Goal: Task Accomplishment & Management: Manage account settings

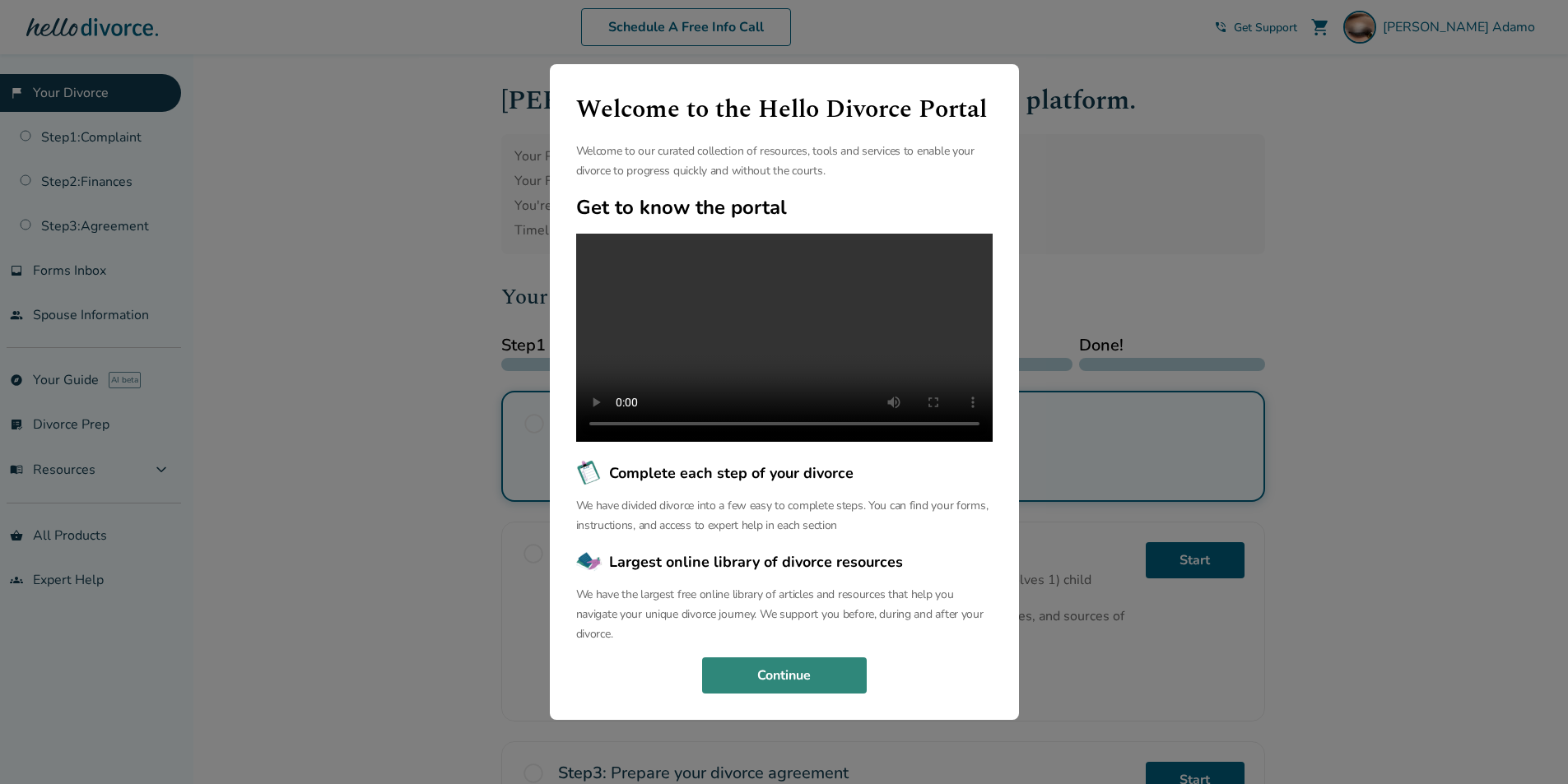
click at [834, 688] on button "Continue" at bounding box center [784, 675] width 164 height 36
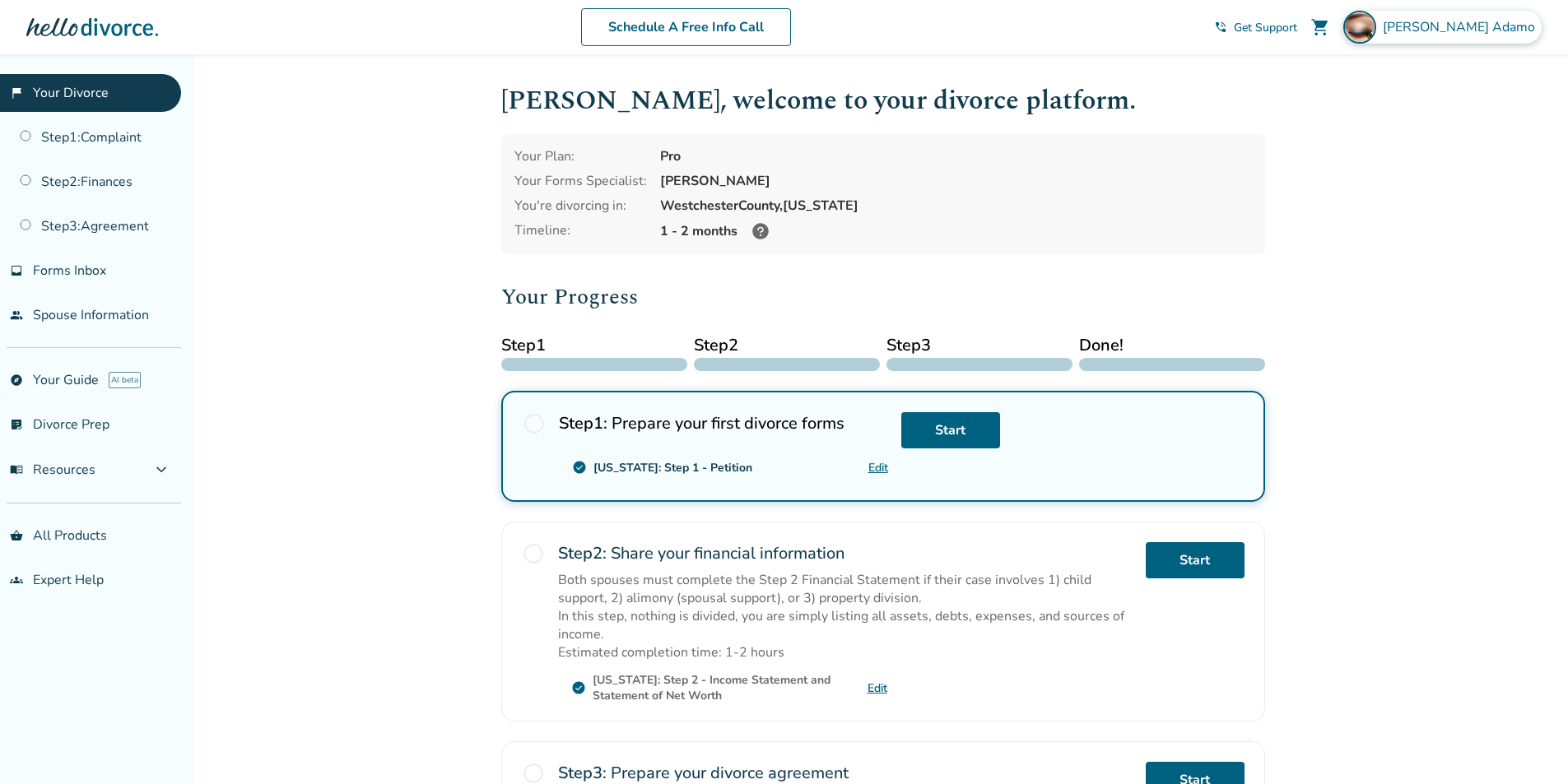
click at [1471, 24] on span "[PERSON_NAME]" at bounding box center [1462, 27] width 159 height 18
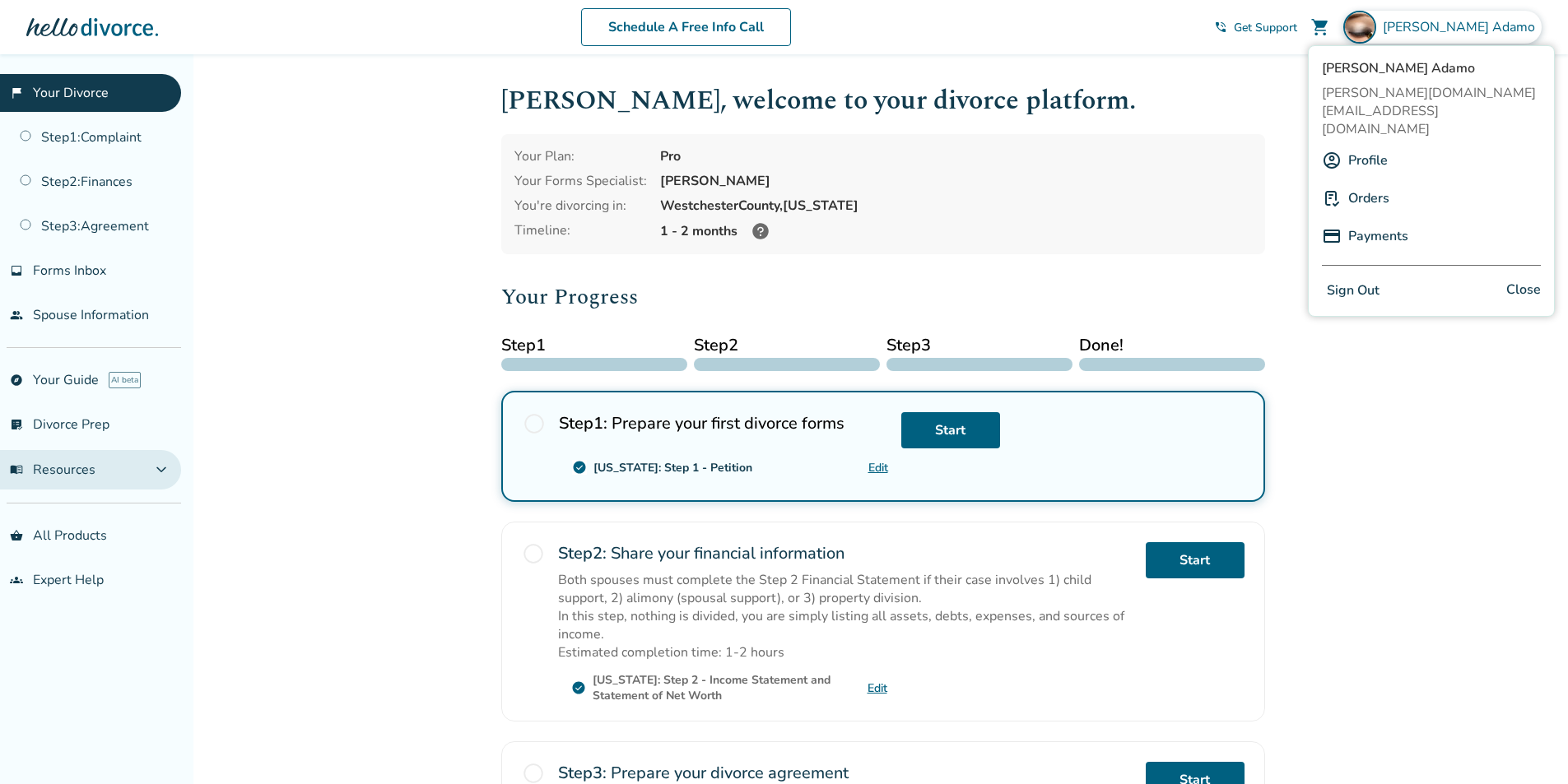
click at [58, 466] on span "menu_book Resources" at bounding box center [52, 469] width 85 height 18
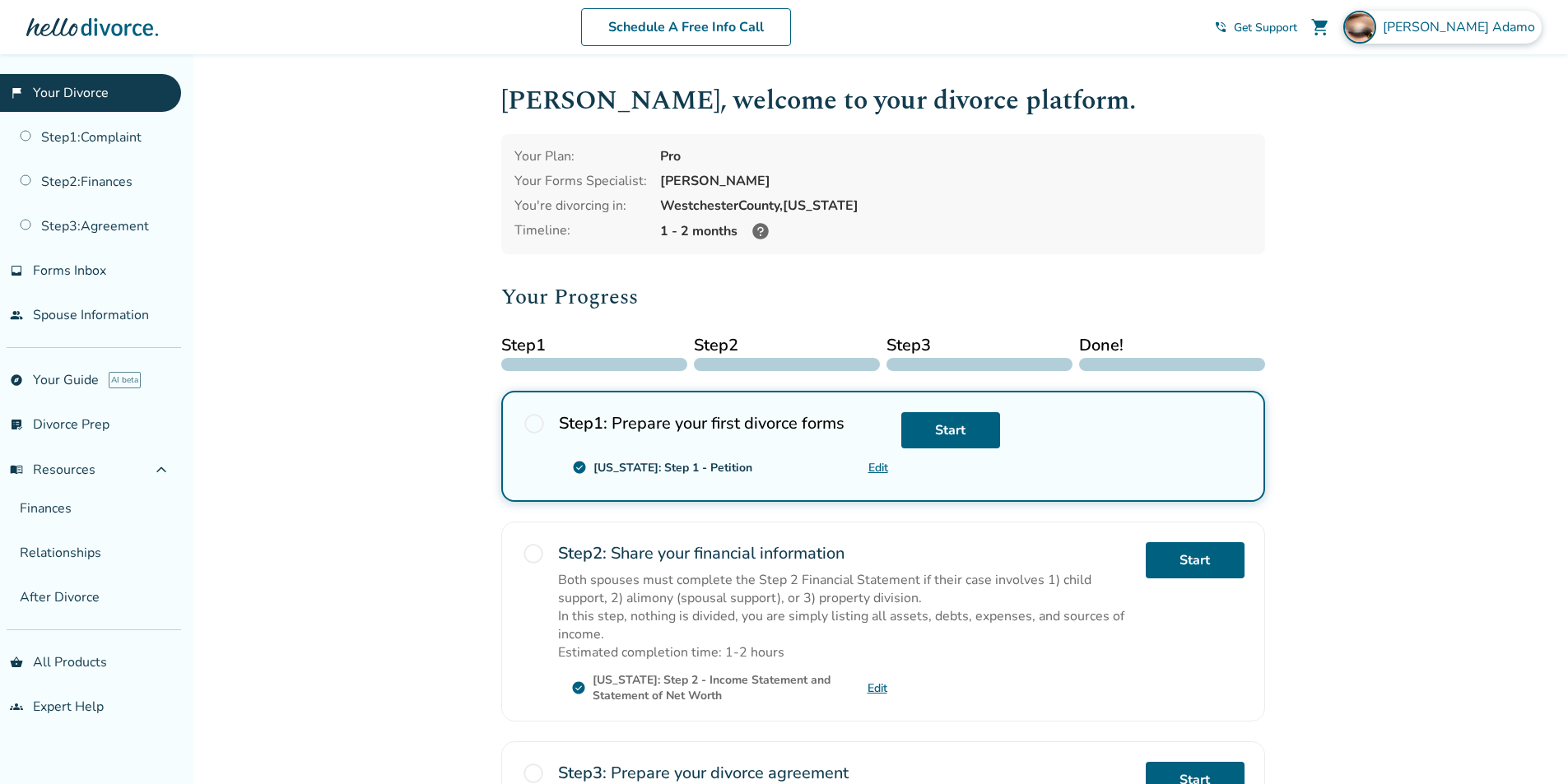
click at [1460, 28] on span "[PERSON_NAME]" at bounding box center [1462, 27] width 159 height 18
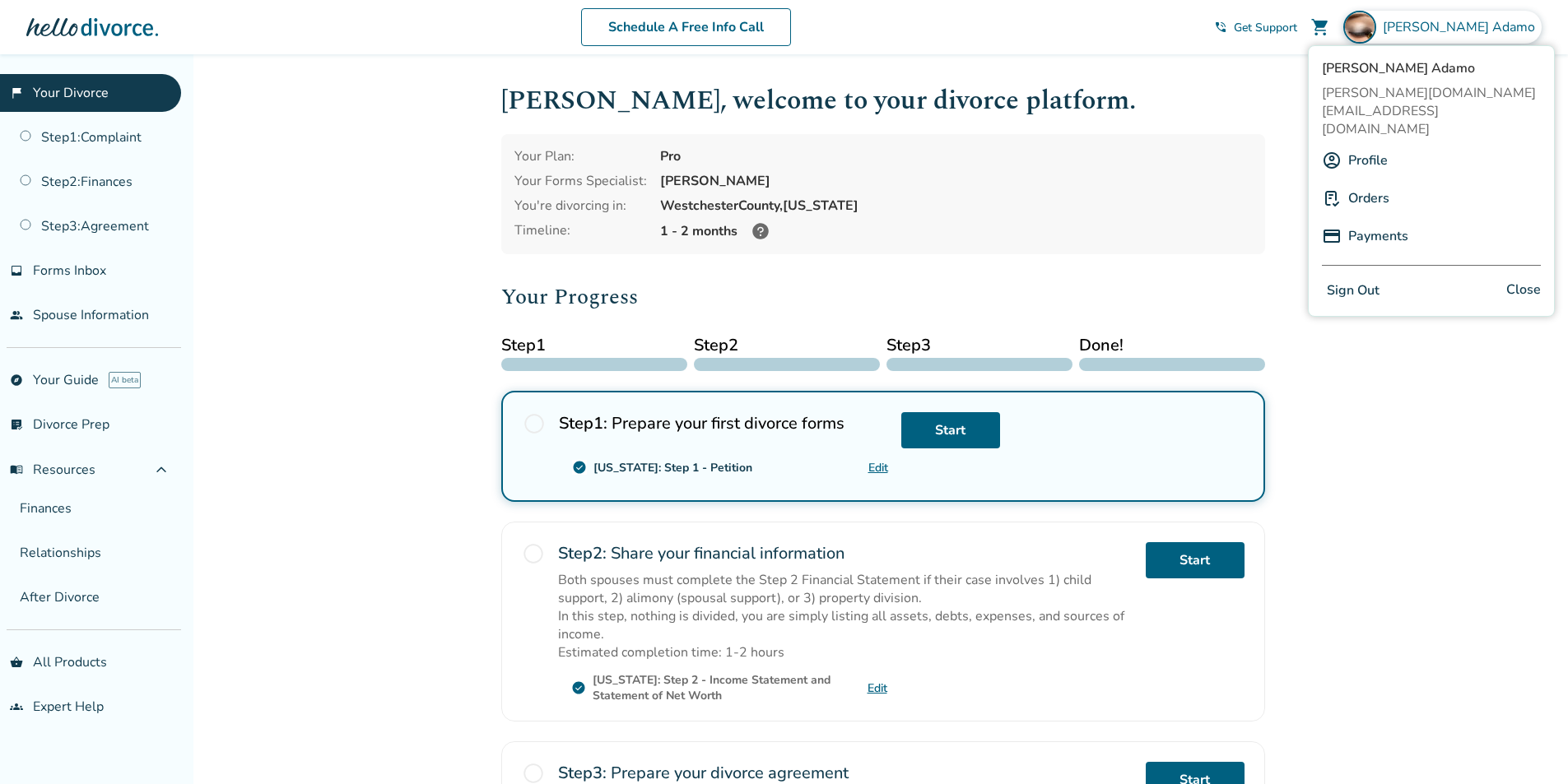
click at [1362, 145] on link "Profile" at bounding box center [1368, 160] width 40 height 31
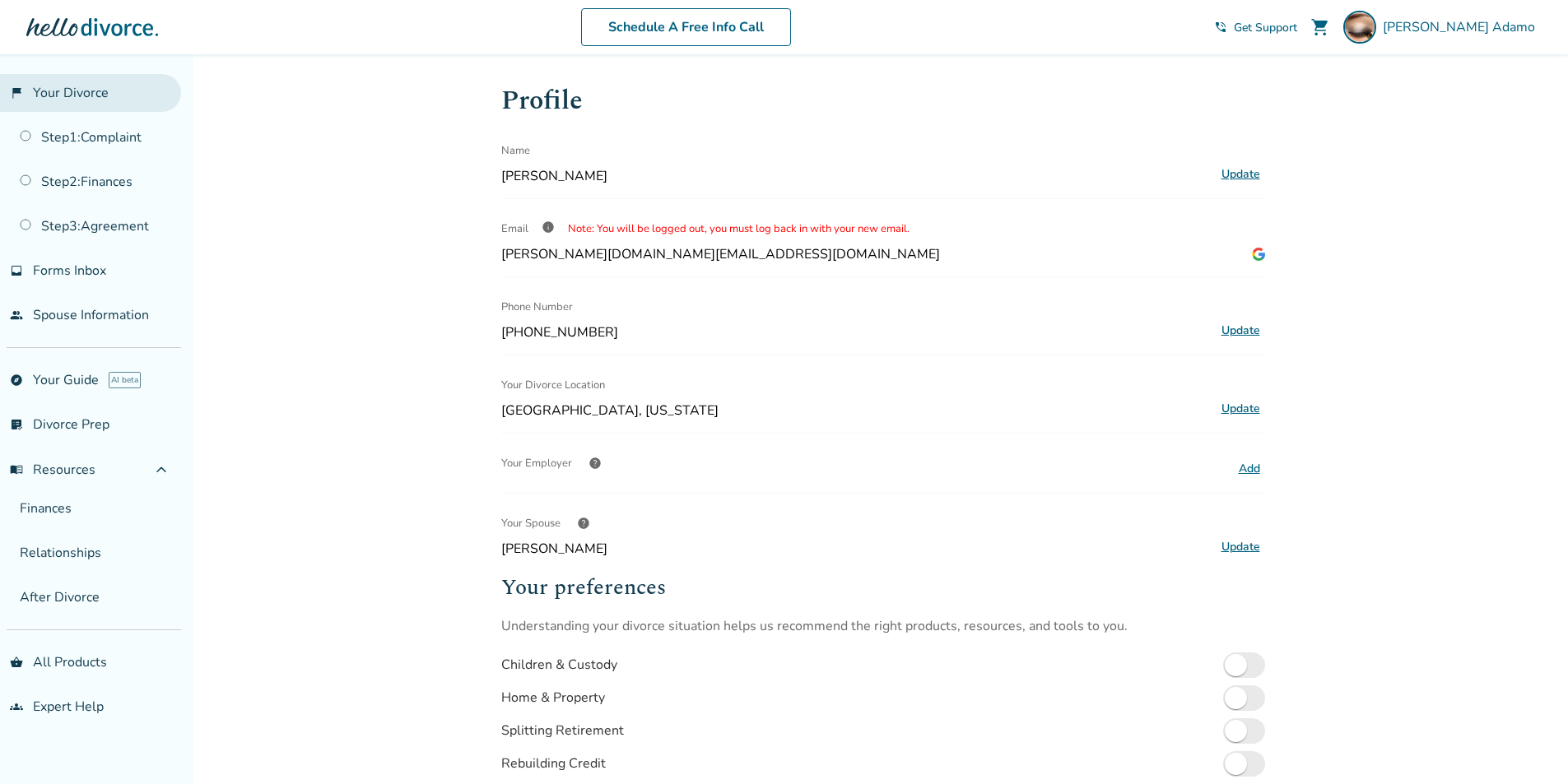
click at [73, 92] on link "flag_2 Your Divorce" at bounding box center [90, 93] width 181 height 38
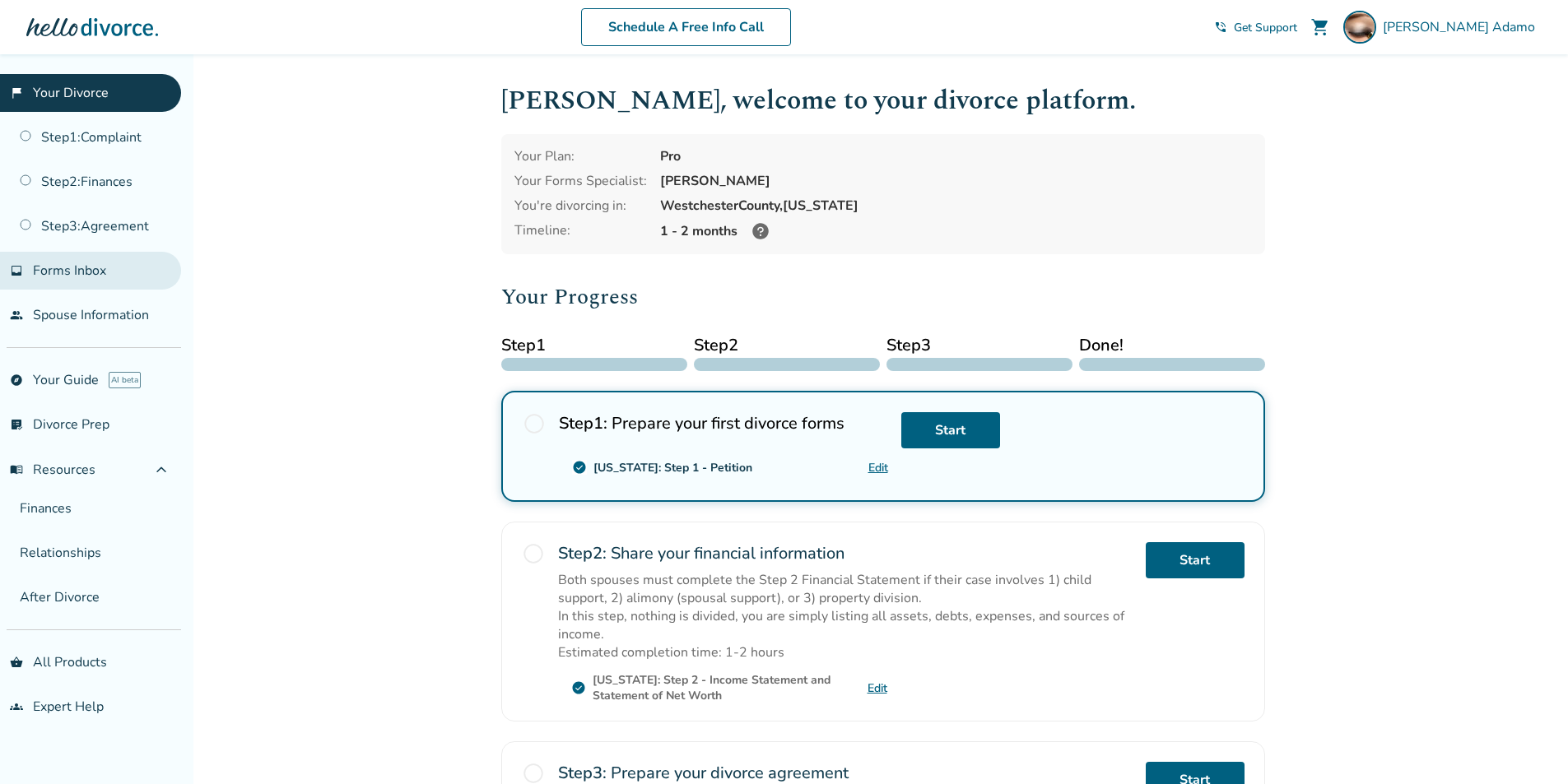
click at [81, 268] on span "Forms Inbox" at bounding box center [69, 271] width 73 height 18
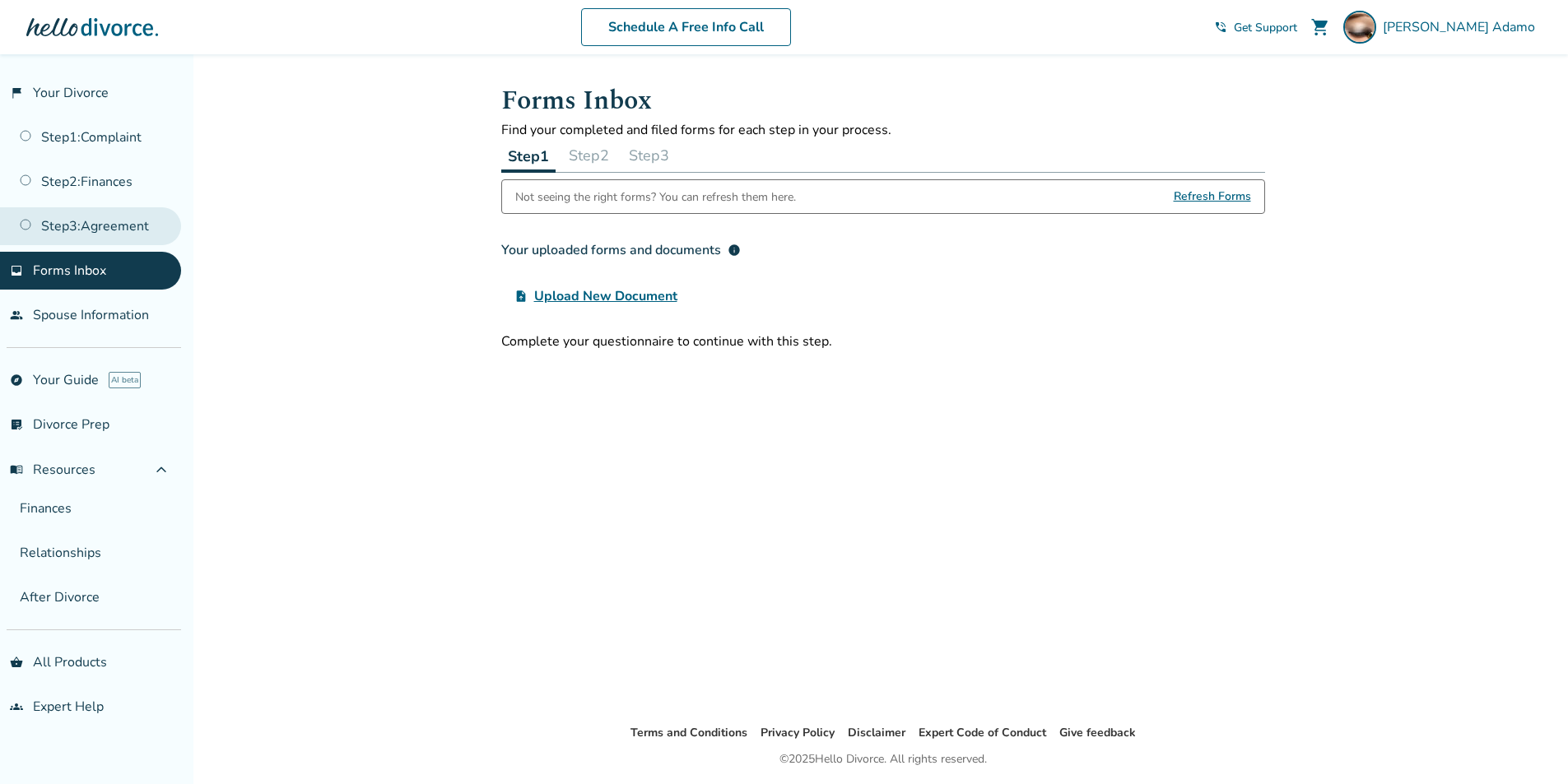
click at [89, 229] on link "Step 3 : Agreement" at bounding box center [90, 226] width 181 height 38
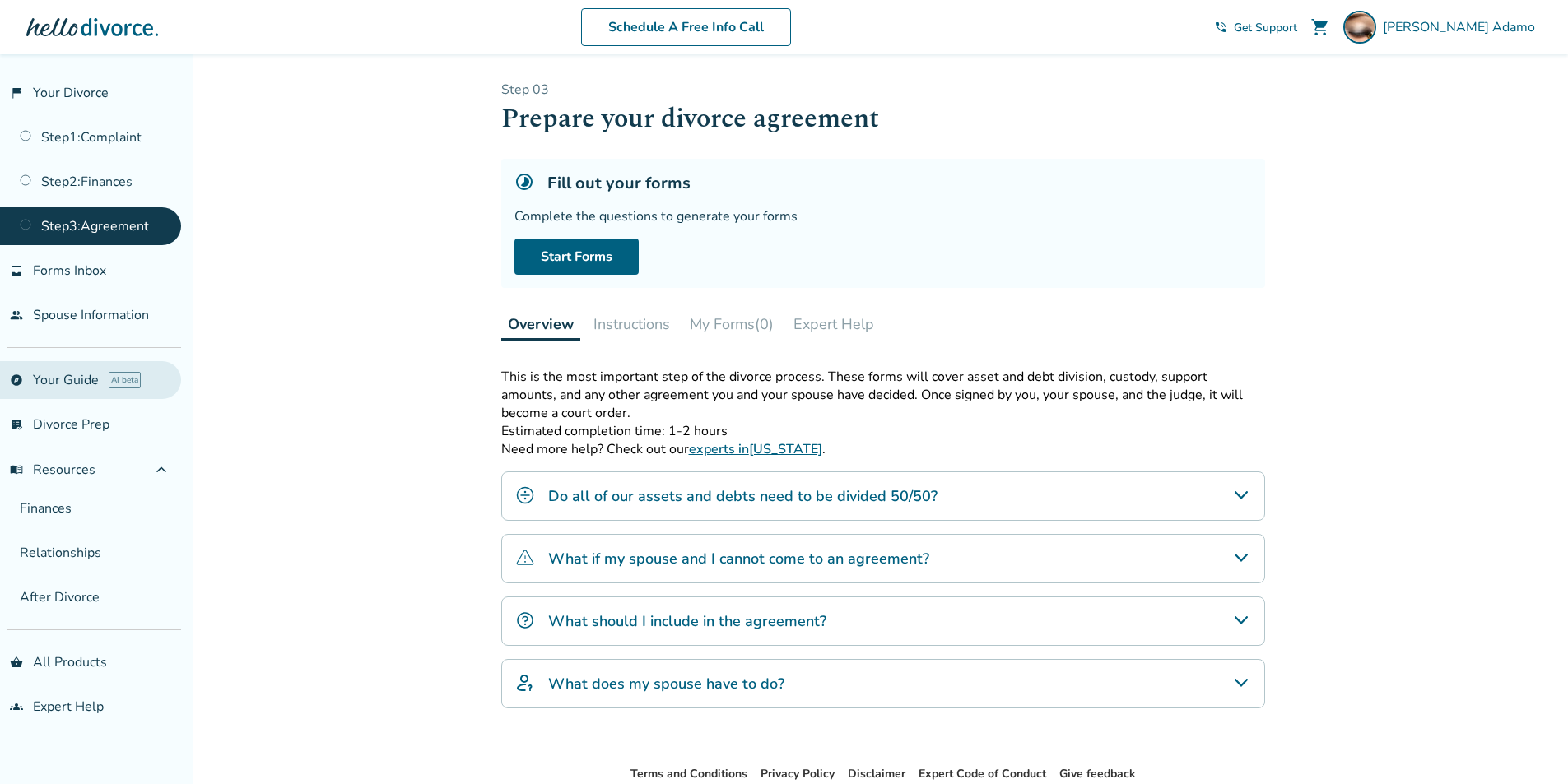
click at [46, 380] on link "explore Your Guide AI beta" at bounding box center [90, 380] width 181 height 38
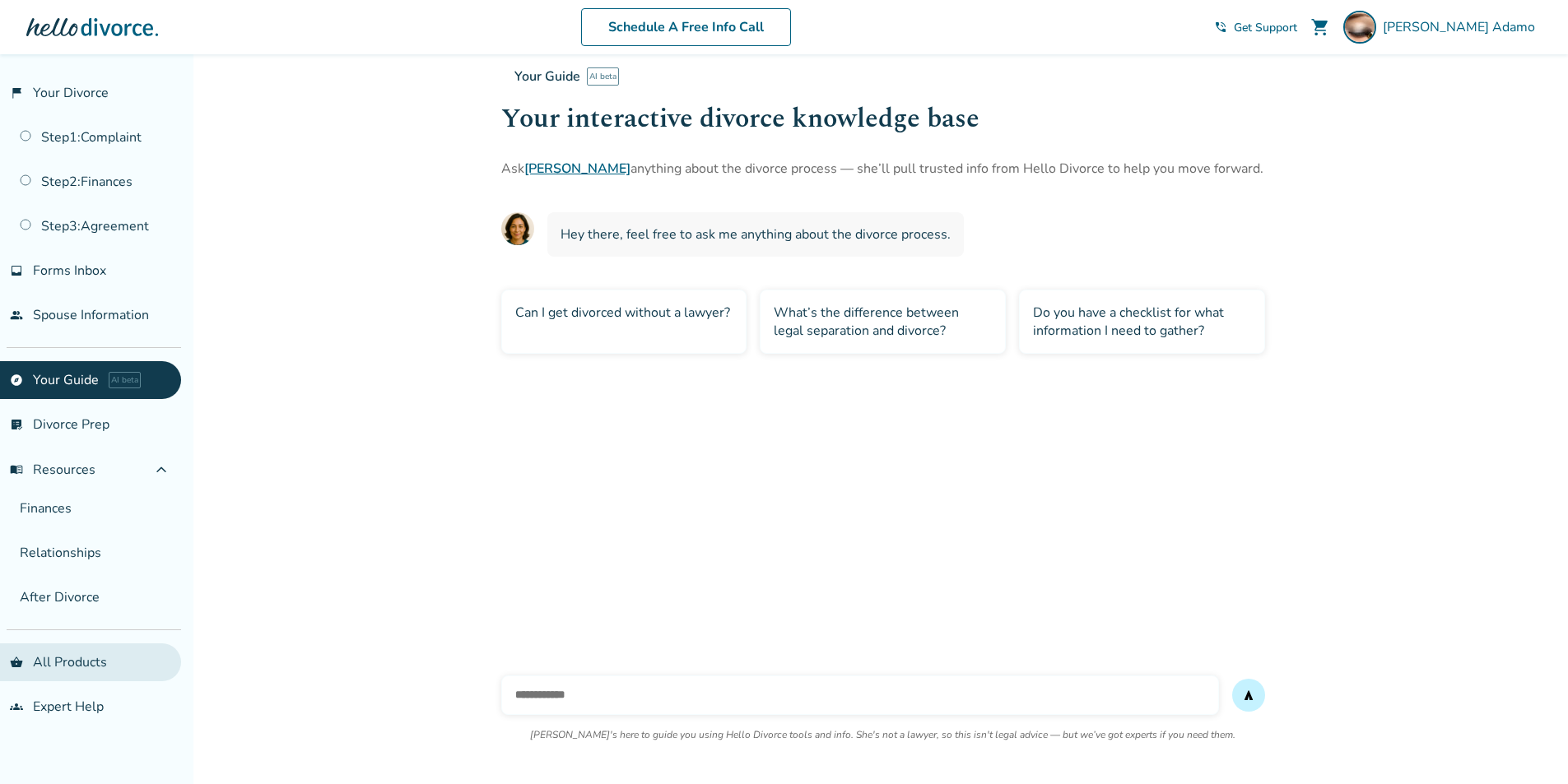
click at [65, 670] on link "shopping_basket All Products" at bounding box center [90, 663] width 181 height 38
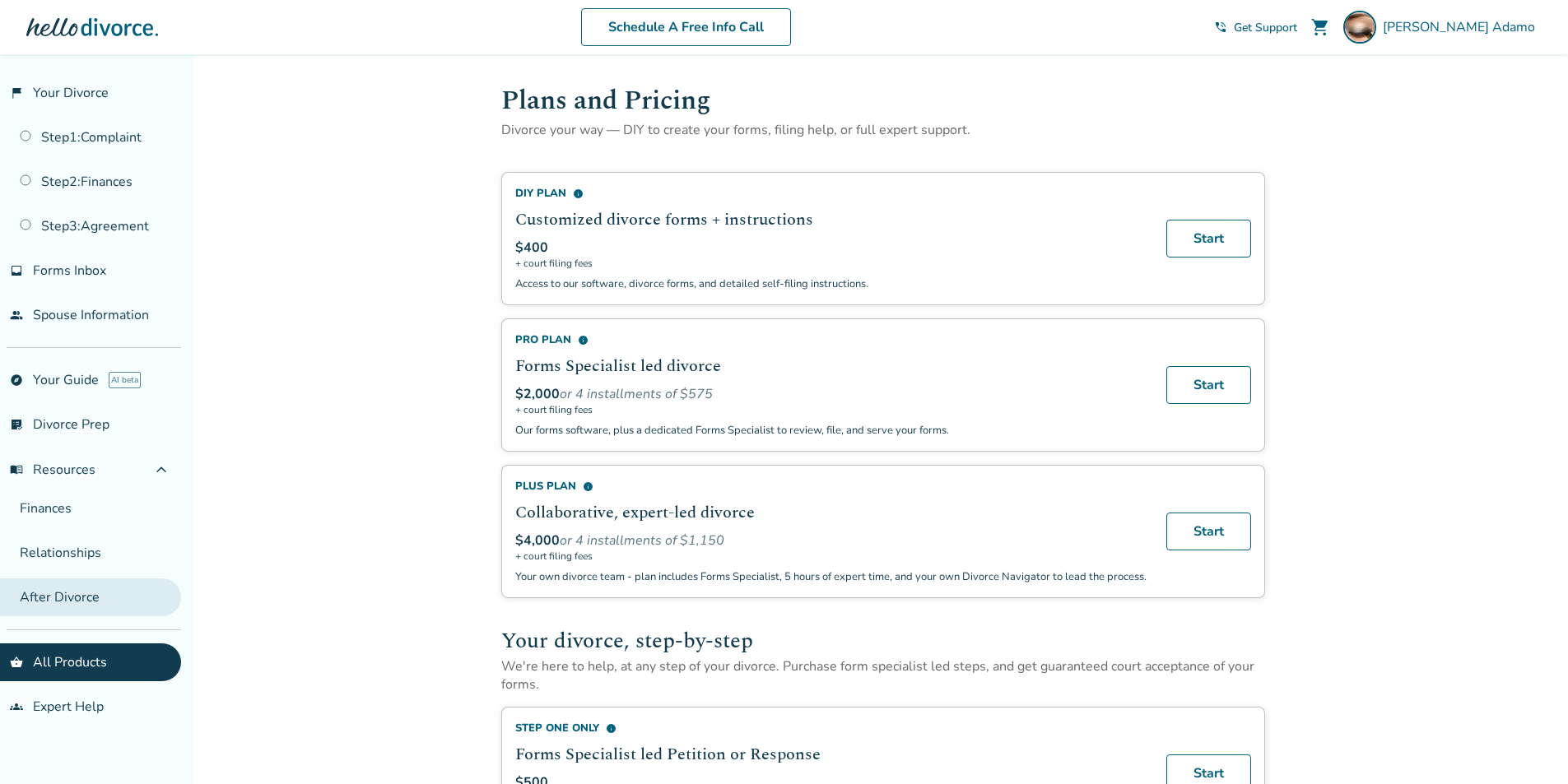
click at [65, 599] on link "After Divorce" at bounding box center [90, 597] width 181 height 38
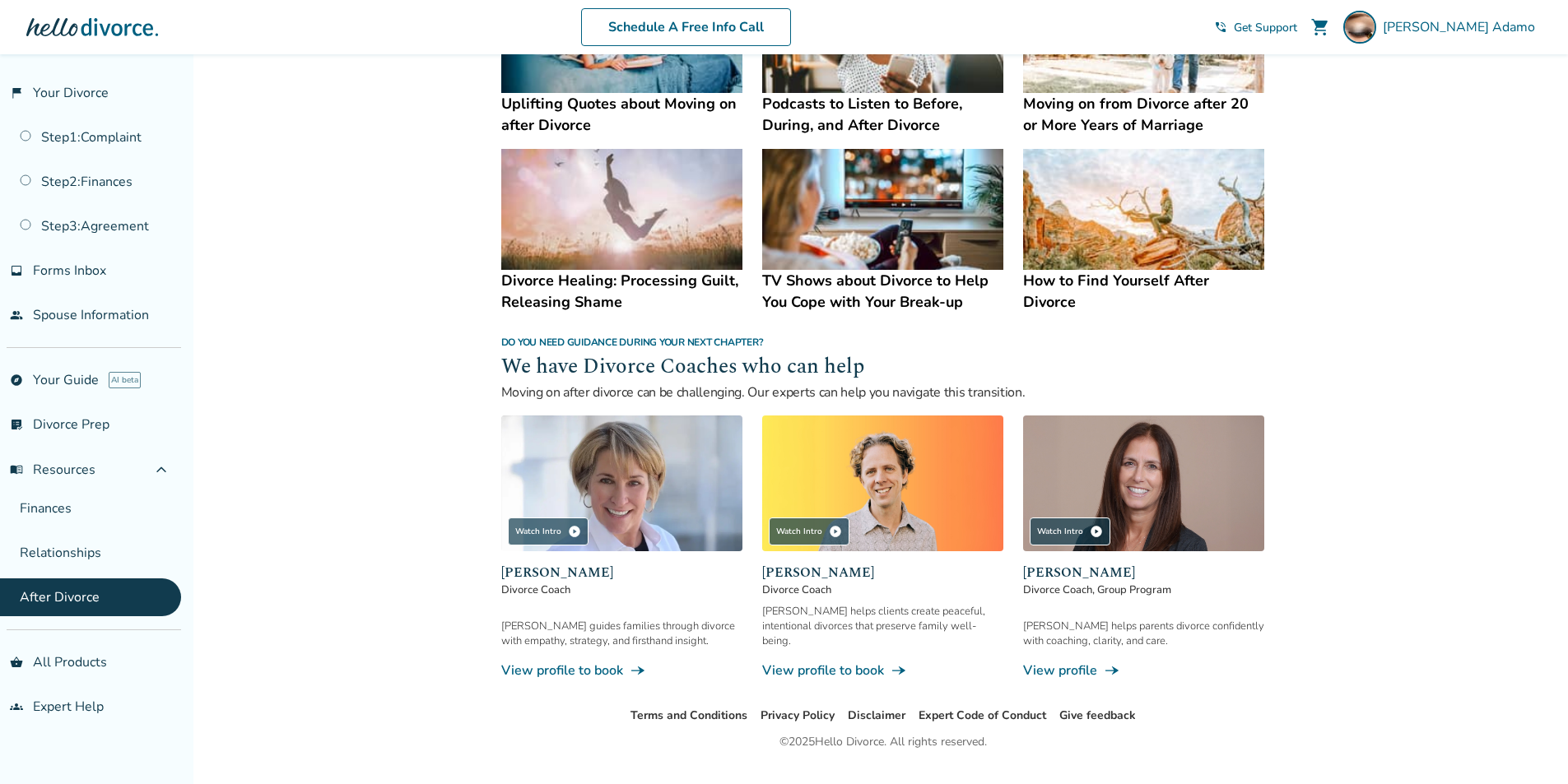
scroll to position [1237, 0]
click at [67, 656] on link "shopping_basket All Products" at bounding box center [90, 663] width 181 height 38
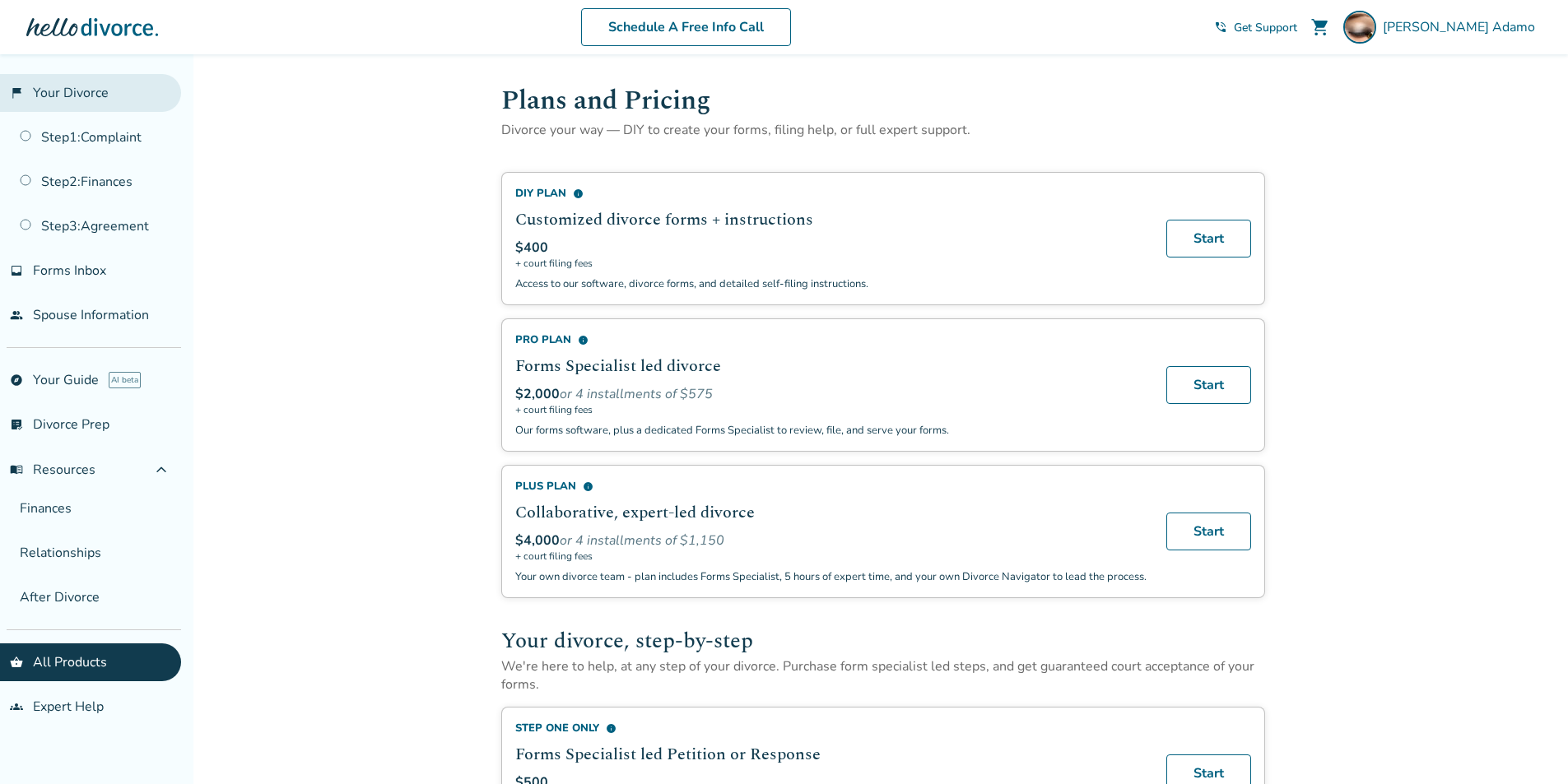
click at [107, 95] on link "flag_2 Your Divorce" at bounding box center [90, 93] width 181 height 38
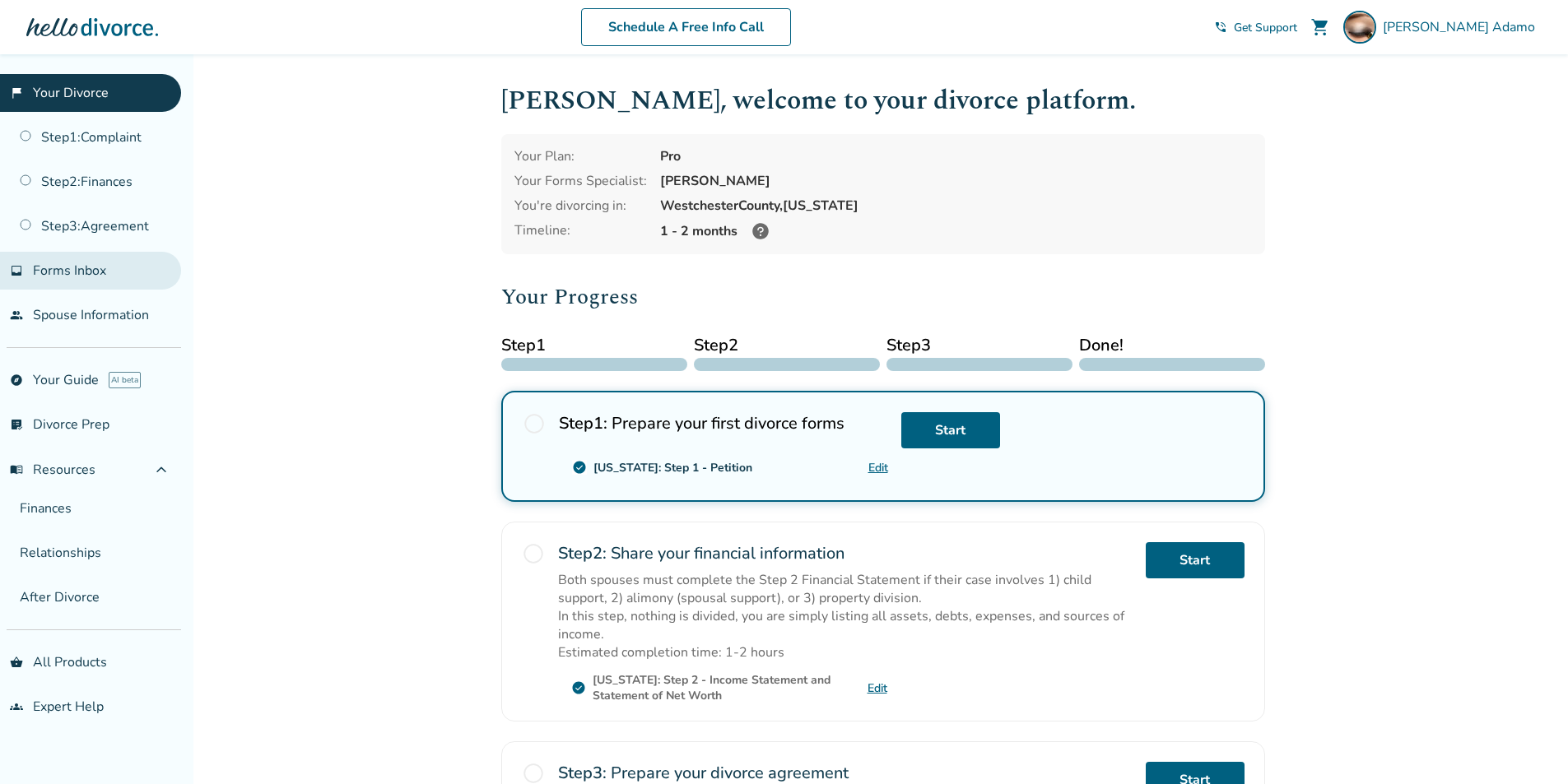
click at [48, 264] on span "Forms Inbox" at bounding box center [69, 271] width 73 height 18
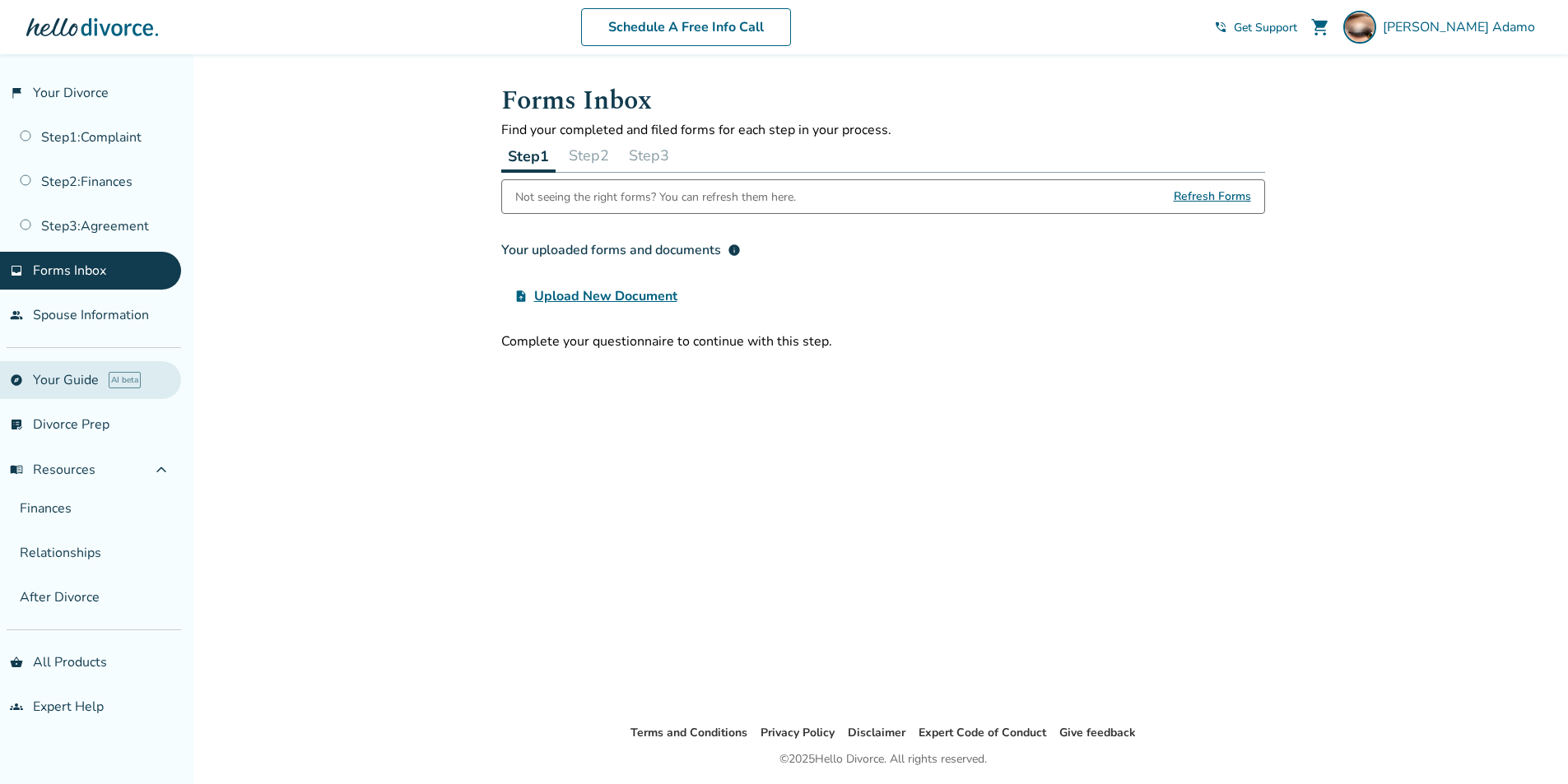
click at [60, 374] on link "explore Your Guide AI beta" at bounding box center [90, 380] width 181 height 38
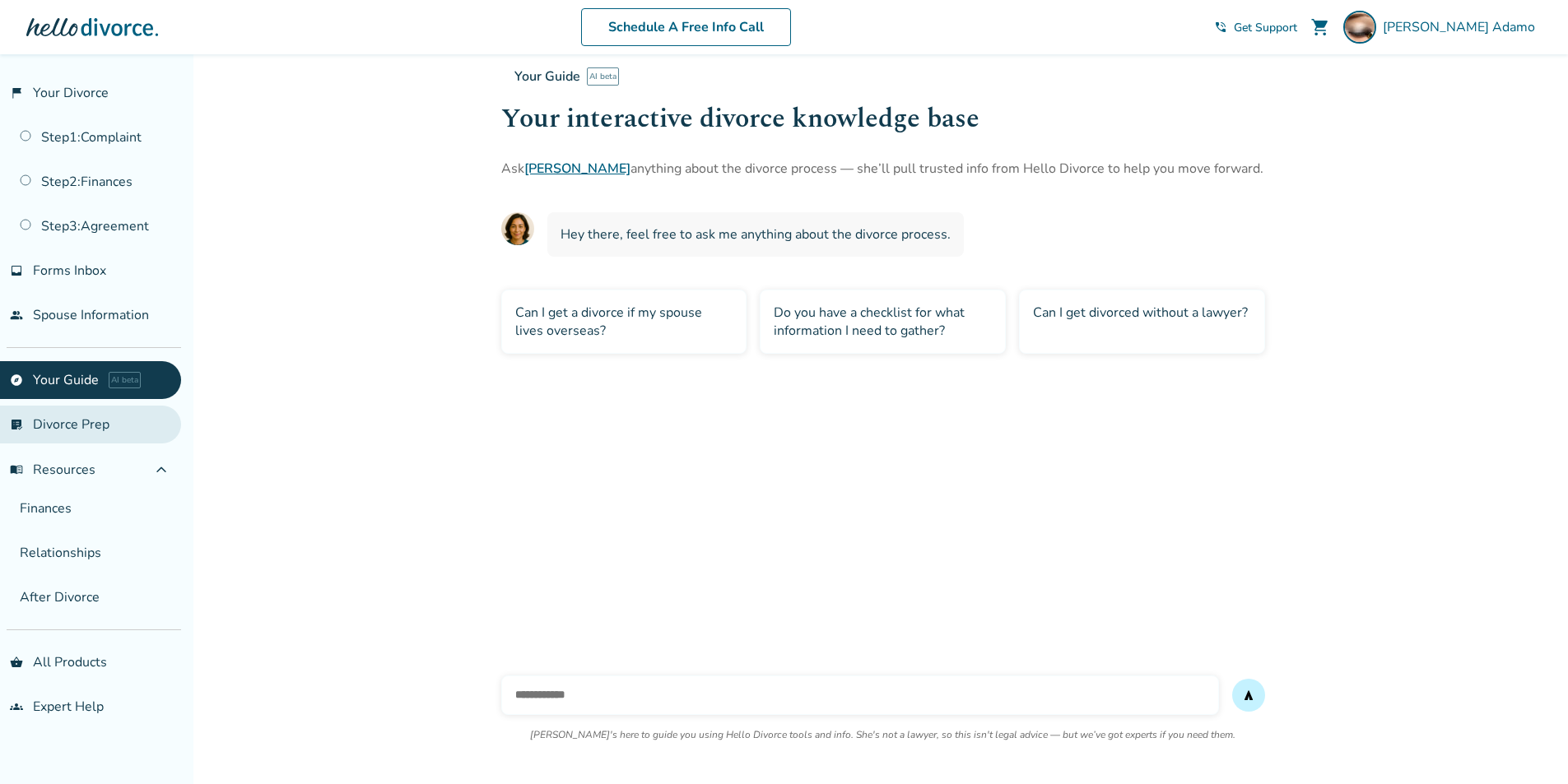
click at [66, 428] on link "list_alt_check Divorce Prep" at bounding box center [90, 424] width 181 height 38
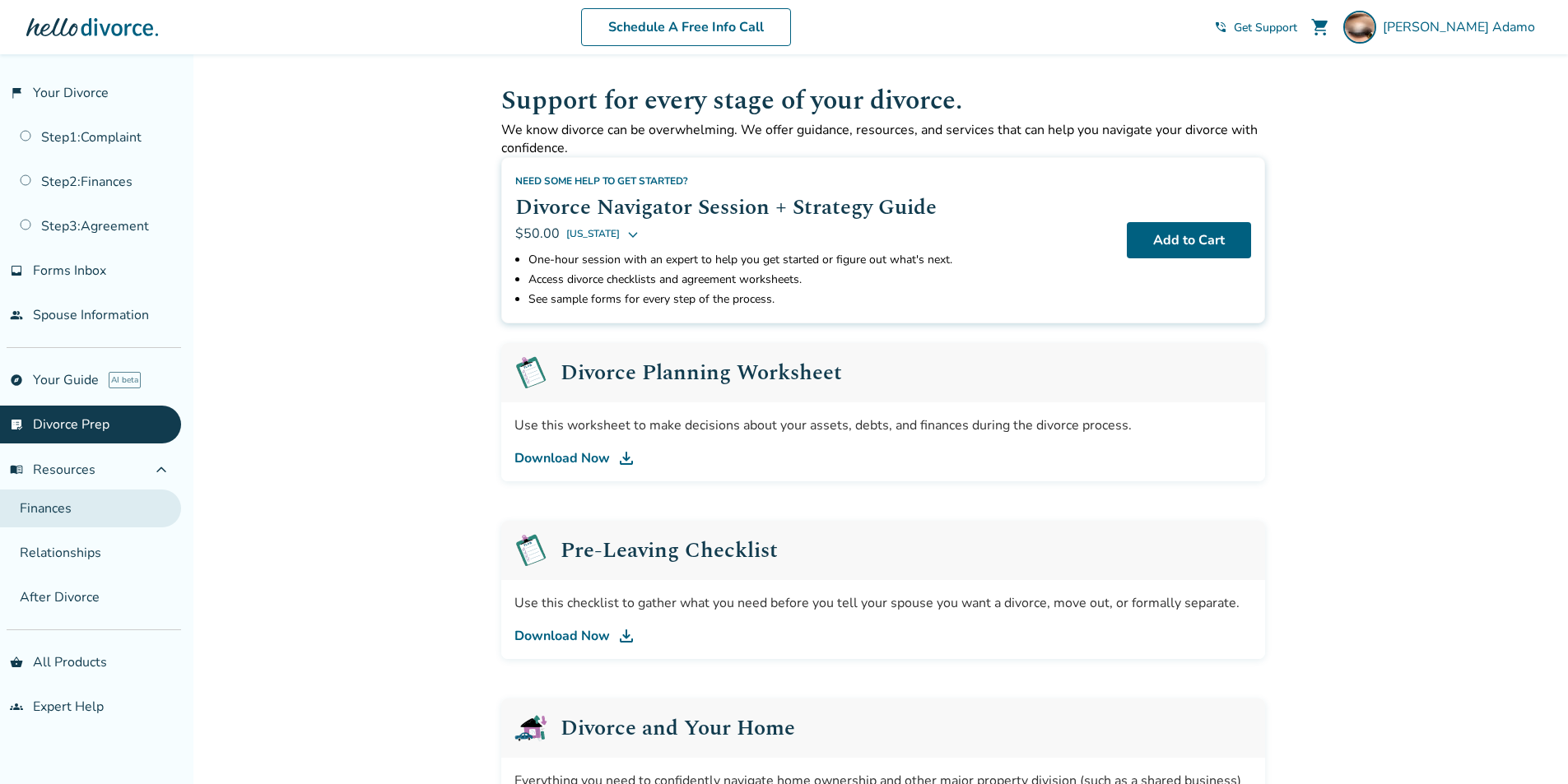
click at [47, 514] on link "Finances" at bounding box center [90, 509] width 181 height 38
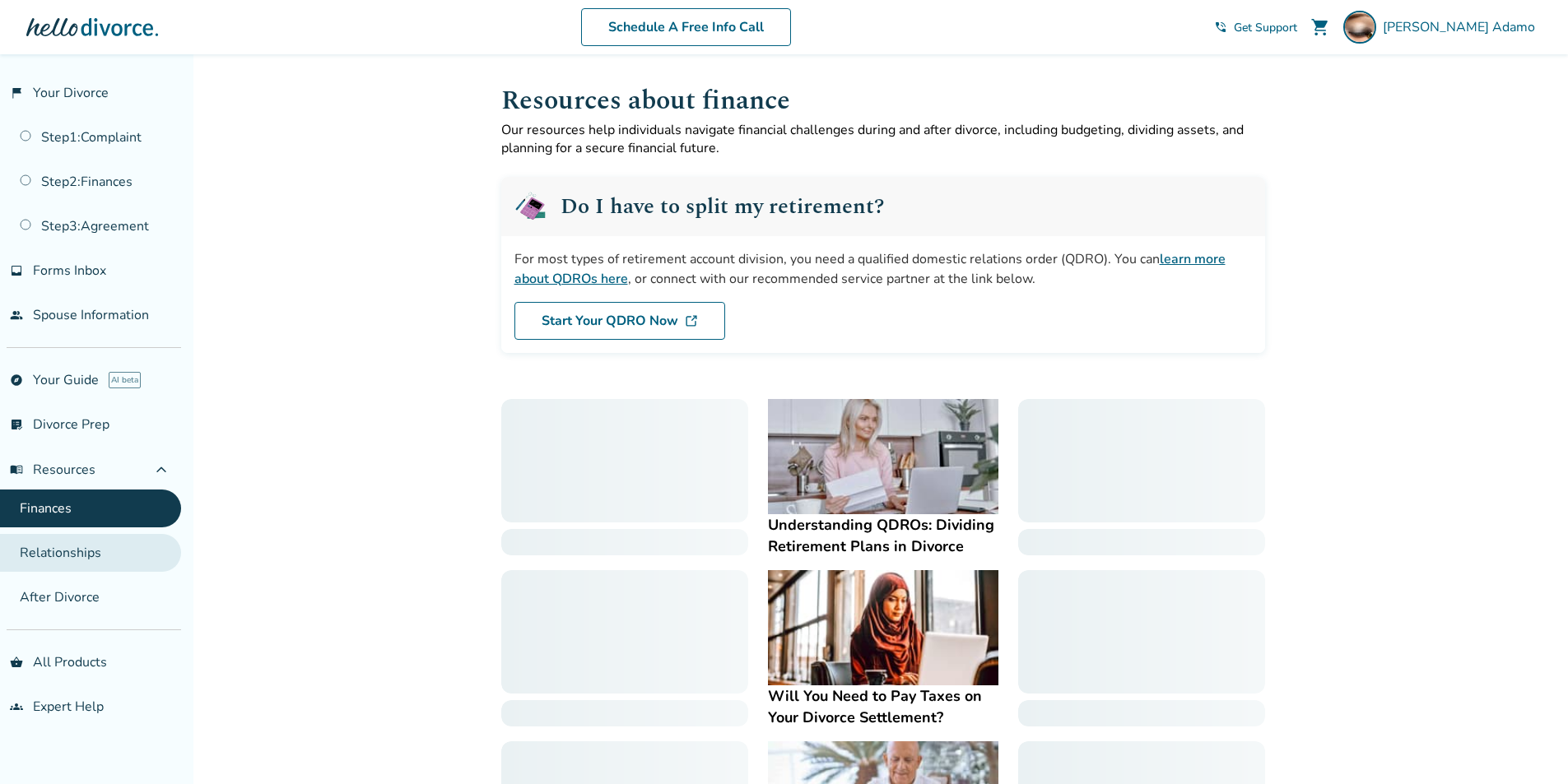
click at [48, 561] on link "Relationships" at bounding box center [90, 552] width 181 height 38
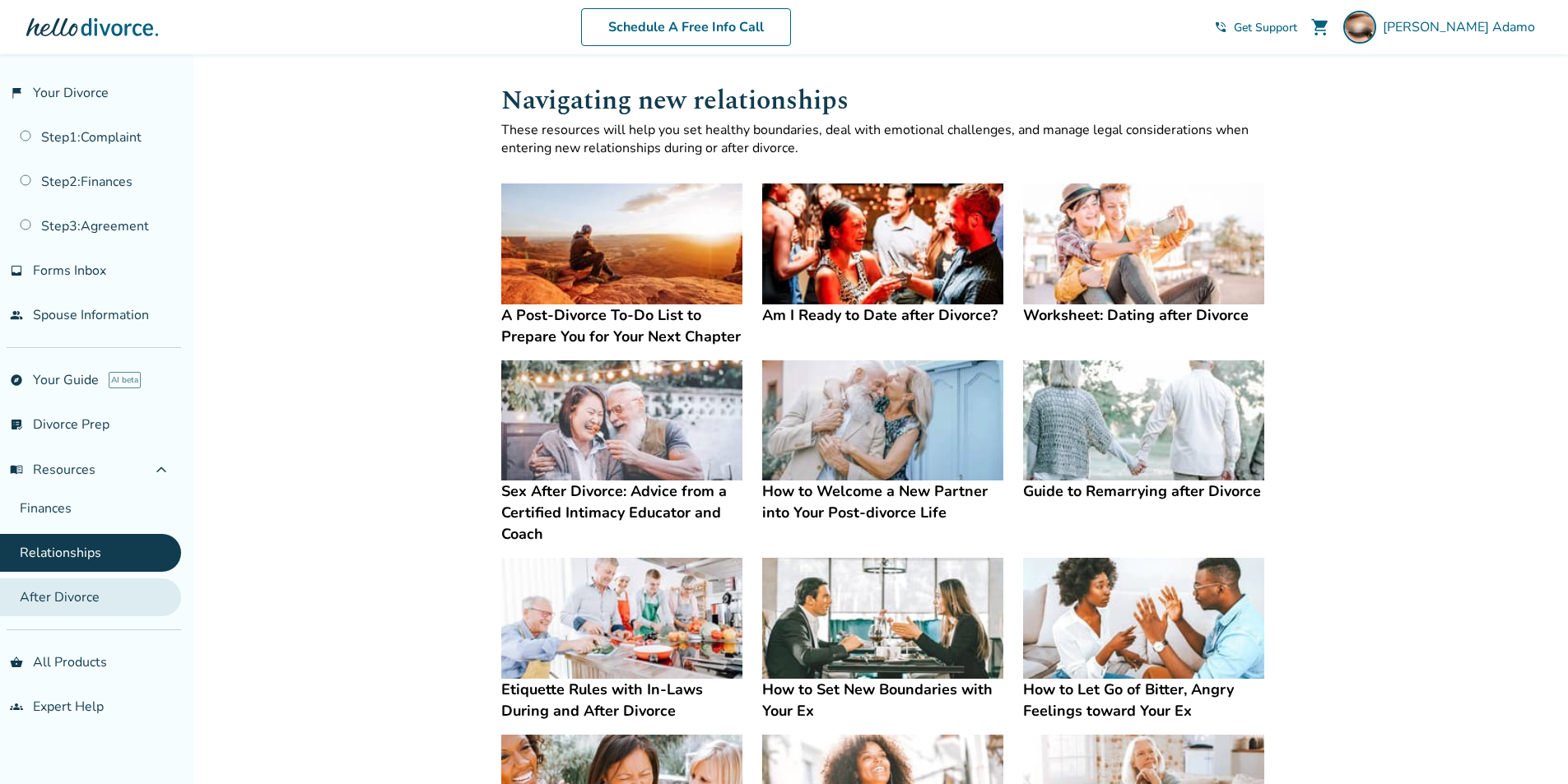
click at [57, 598] on link "After Divorce" at bounding box center [90, 597] width 181 height 38
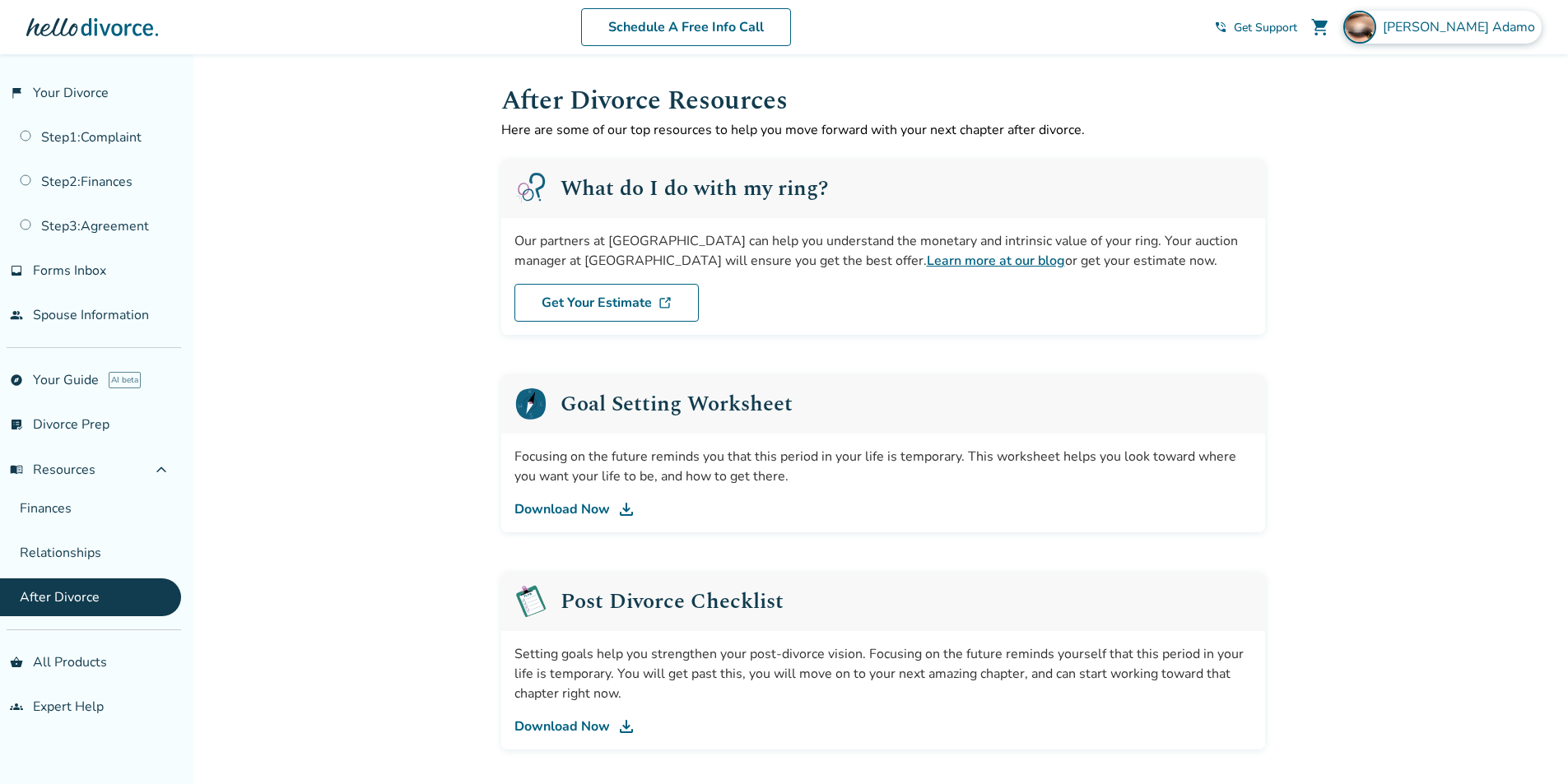
click at [1376, 28] on img at bounding box center [1359, 27] width 33 height 33
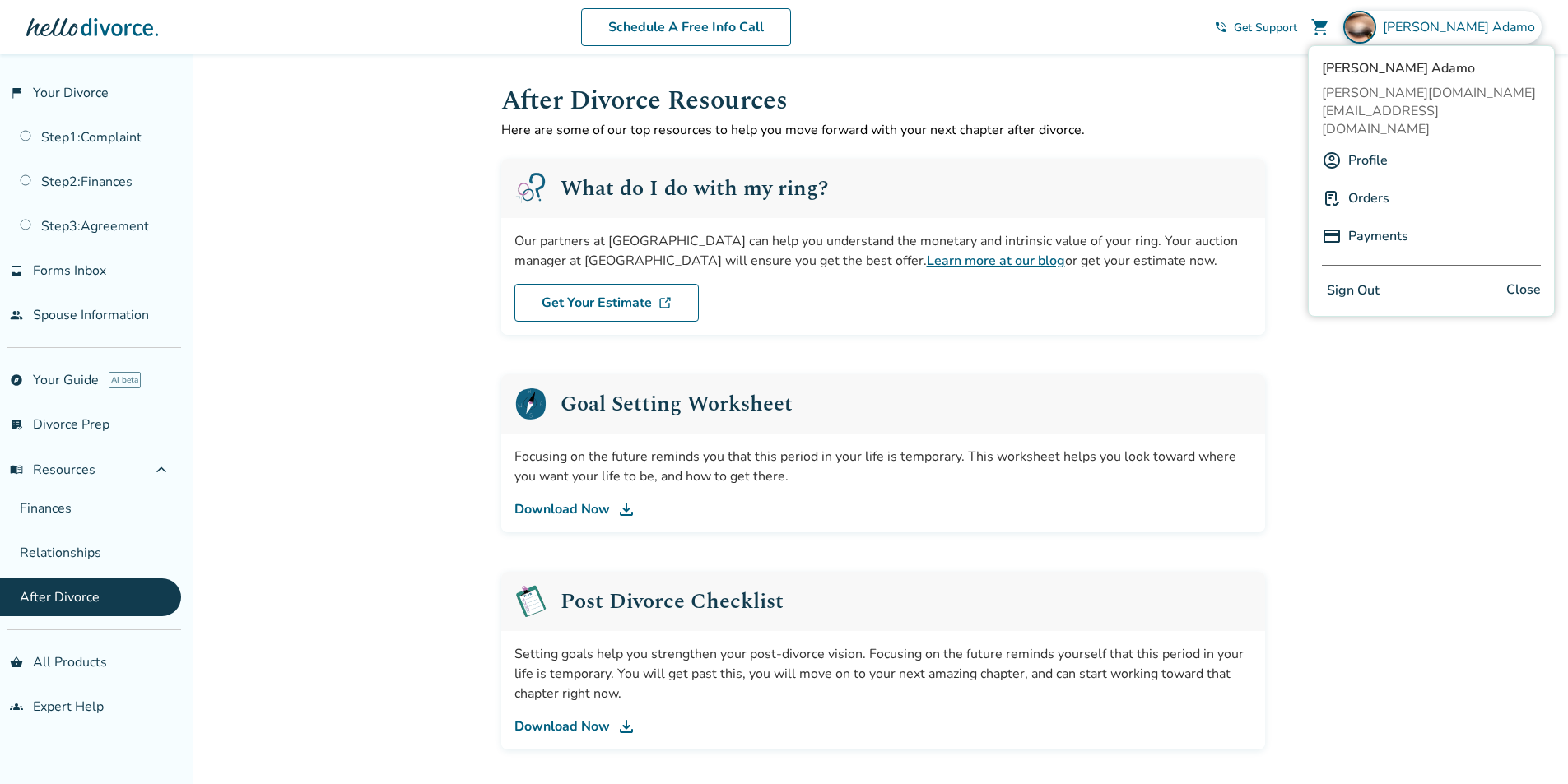
click at [1377, 182] on link "Orders" at bounding box center [1368, 197] width 41 height 31
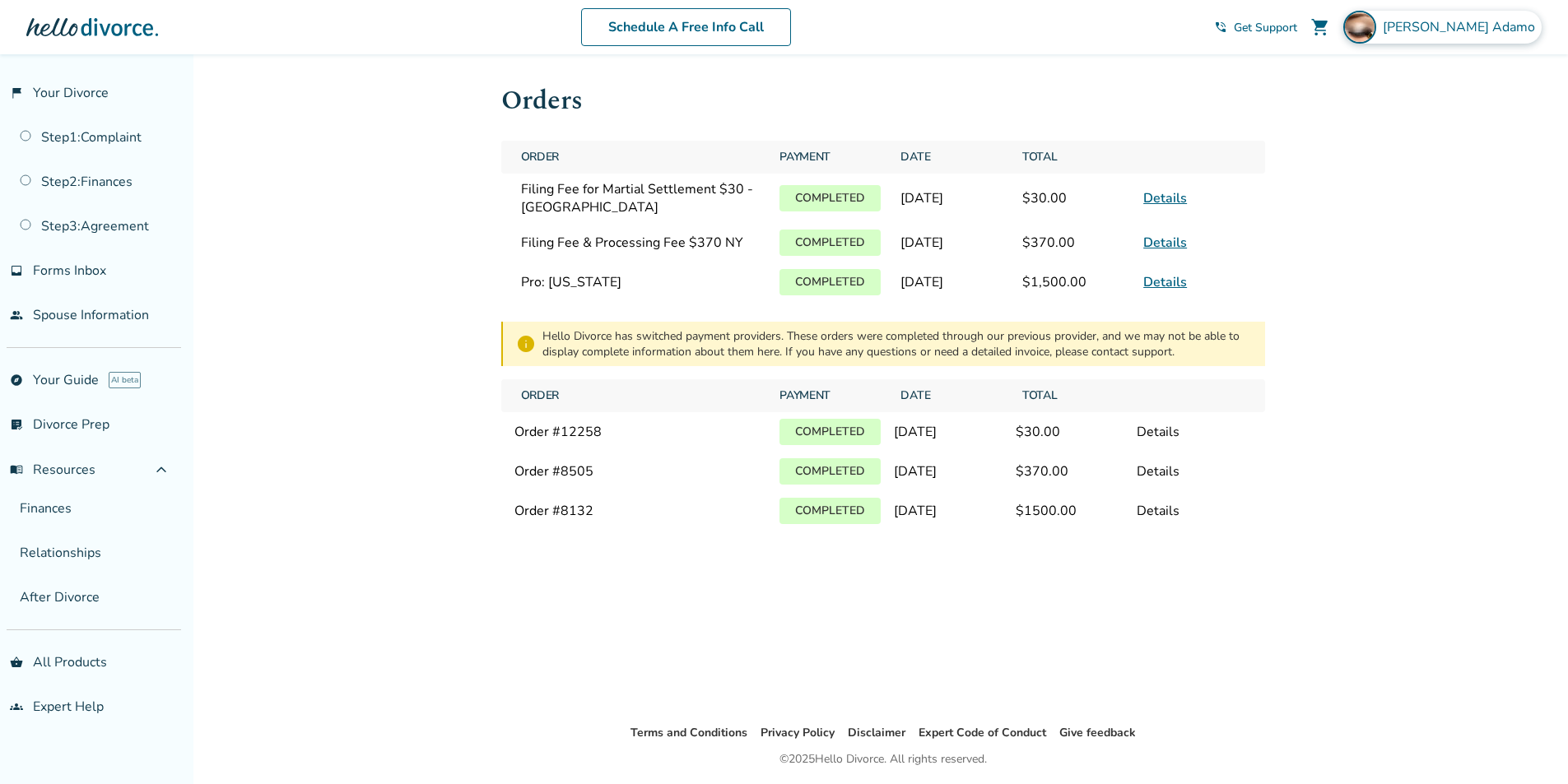
click at [1376, 36] on img at bounding box center [1359, 27] width 33 height 33
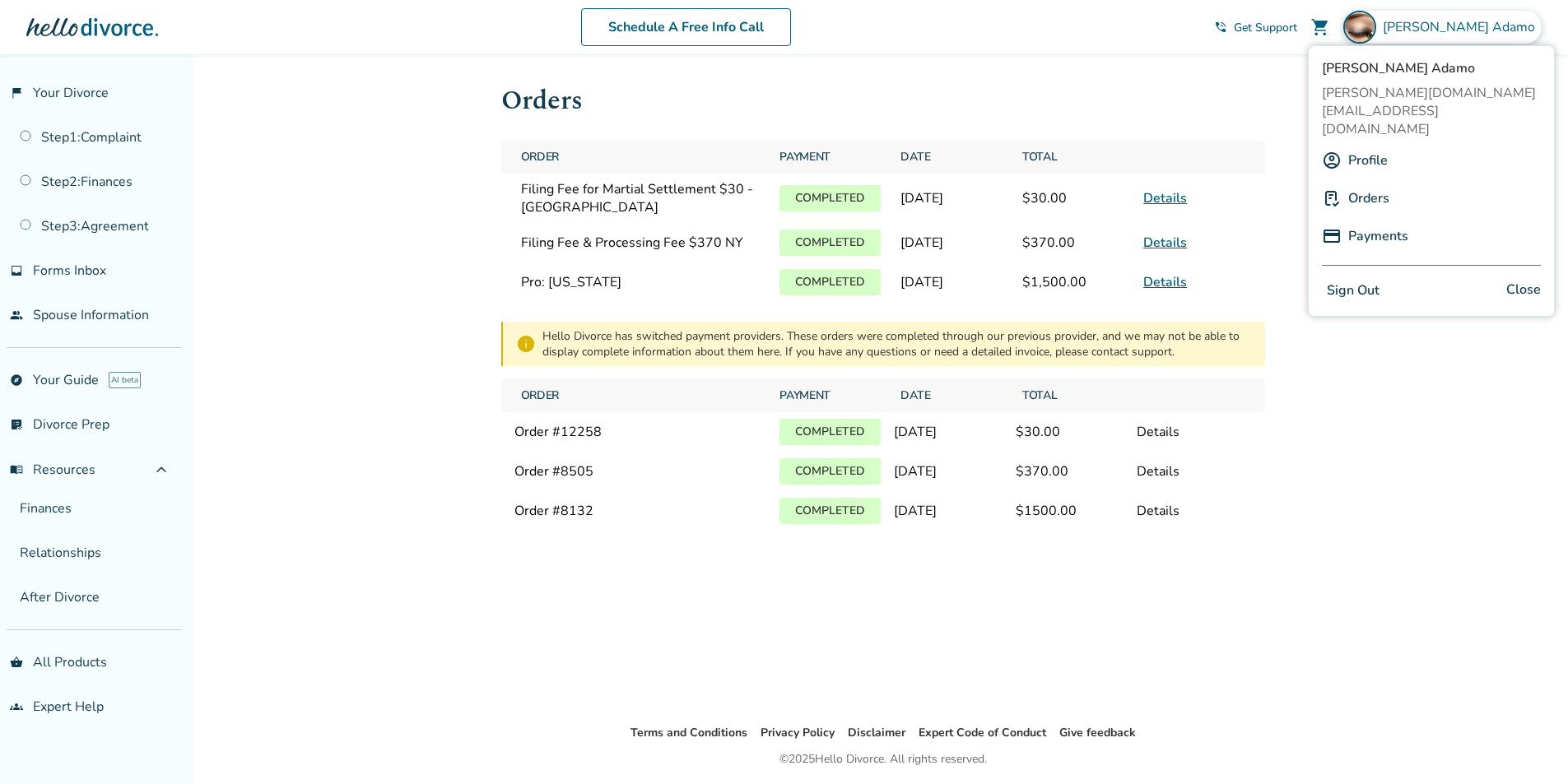
click at [1373, 270] on div "Barbara Adamo [DOMAIN_NAME][EMAIL_ADDRESS][DOMAIN_NAME] Profile Orders Payments…" at bounding box center [1431, 181] width 247 height 271
click at [1359, 279] on button "Sign Out" at bounding box center [1353, 290] width 63 height 24
